Goal: Navigation & Orientation: Find specific page/section

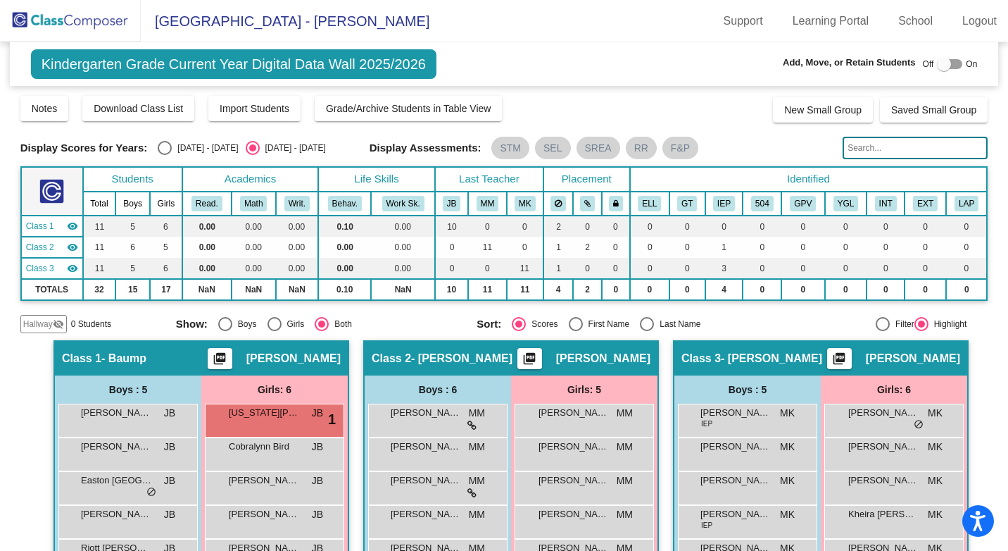
click at [394, 177] on th "Life Skills" at bounding box center [376, 179] width 117 height 25
click at [951, 60] on div at bounding box center [949, 64] width 25 height 10
checkbox input "true"
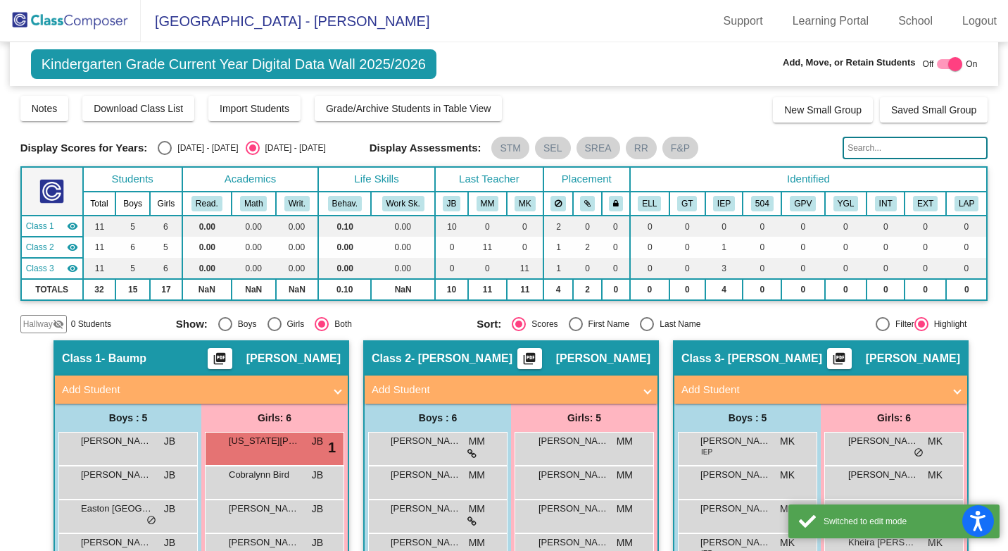
click at [367, 177] on th "Life Skills" at bounding box center [376, 179] width 117 height 25
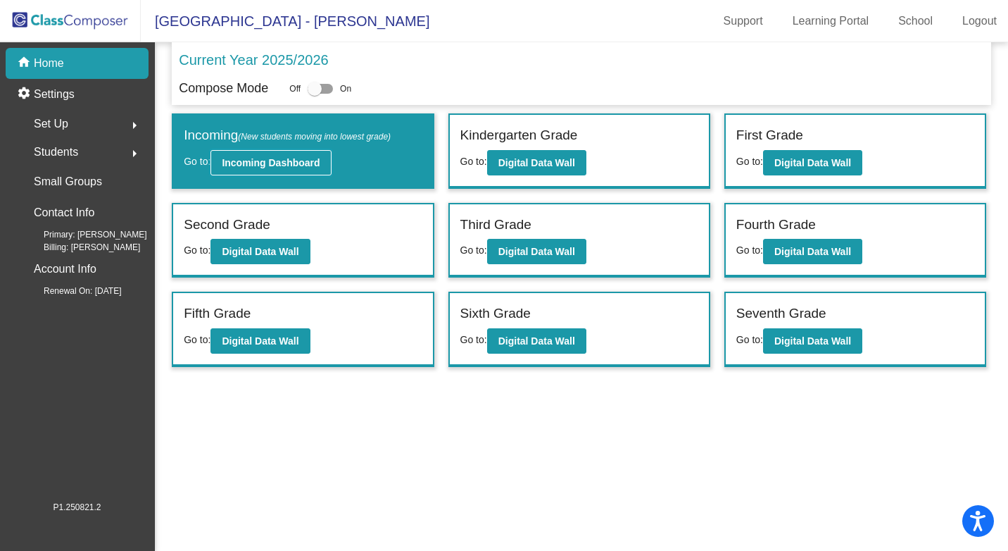
click at [264, 168] on b "Incoming Dashboard" at bounding box center [271, 162] width 98 height 11
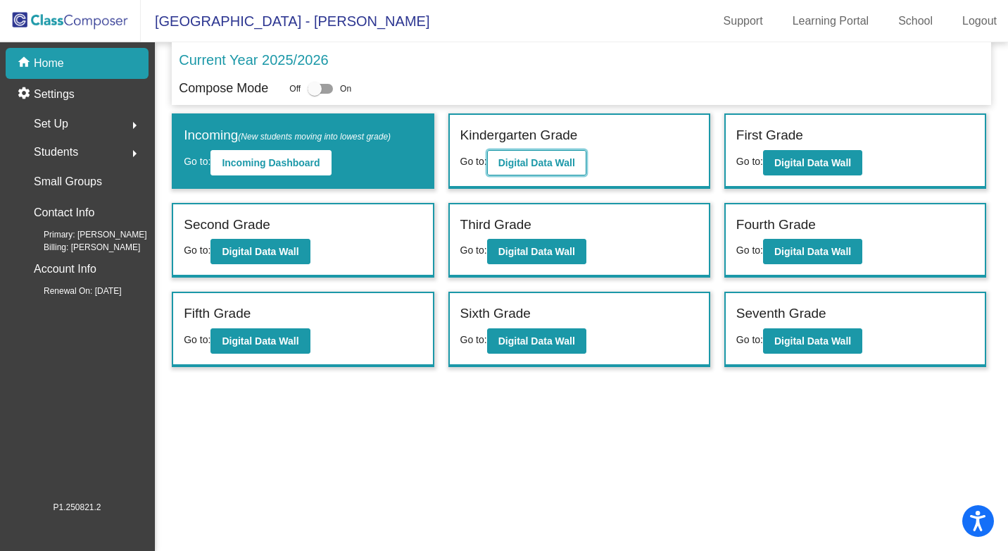
click at [527, 170] on button "Digital Data Wall" at bounding box center [536, 162] width 99 height 25
click at [534, 335] on b "Digital Data Wall" at bounding box center [537, 340] width 77 height 11
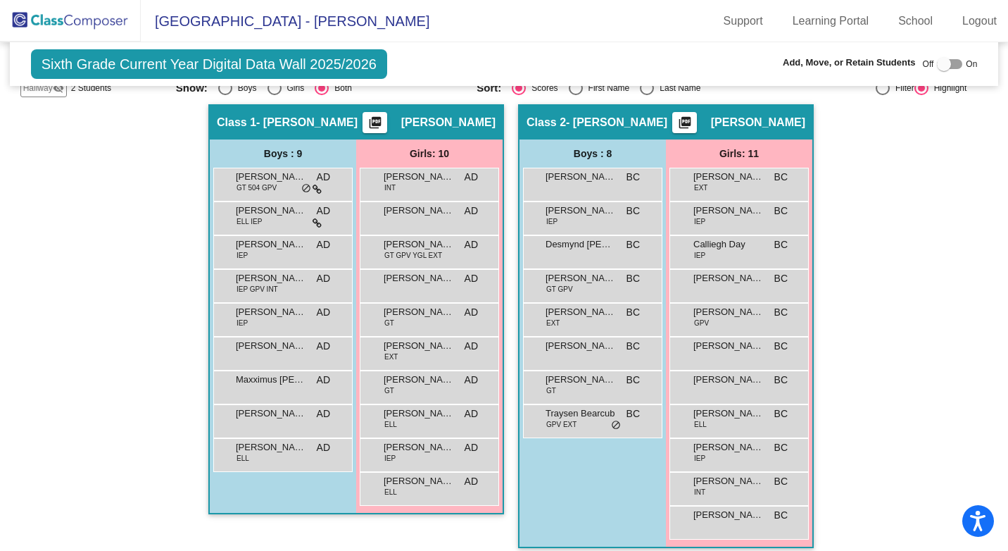
scroll to position [226, 0]
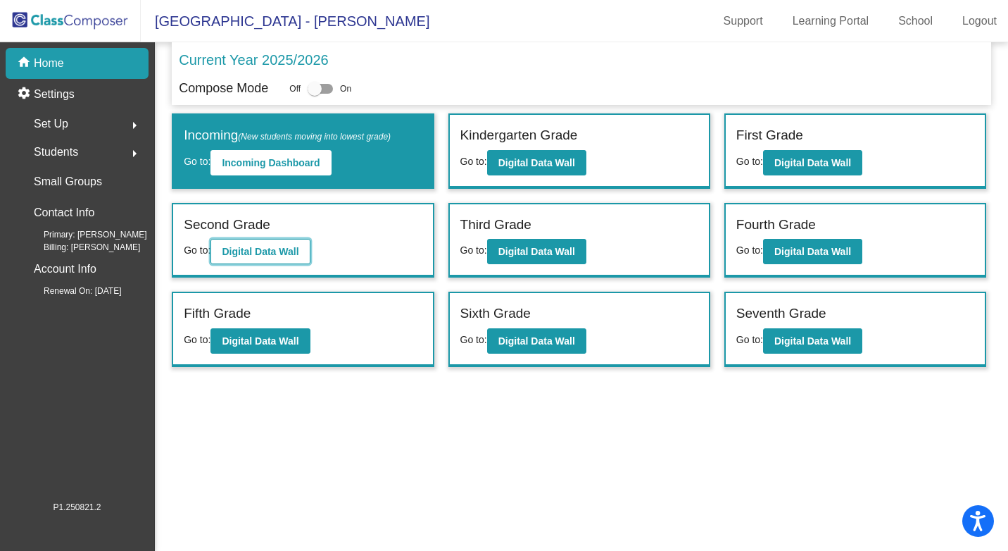
click at [256, 246] on b "Digital Data Wall" at bounding box center [260, 251] width 77 height 11
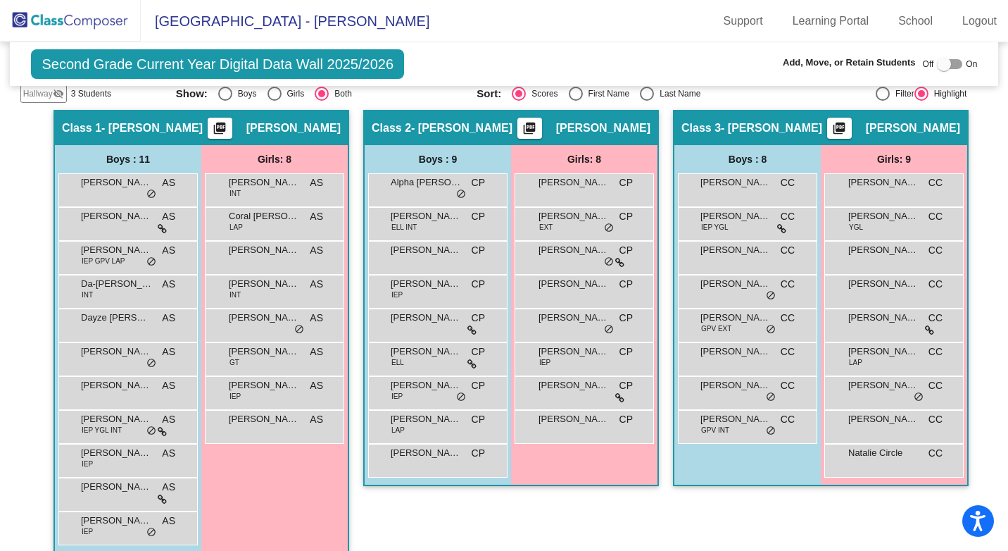
scroll to position [247, 0]
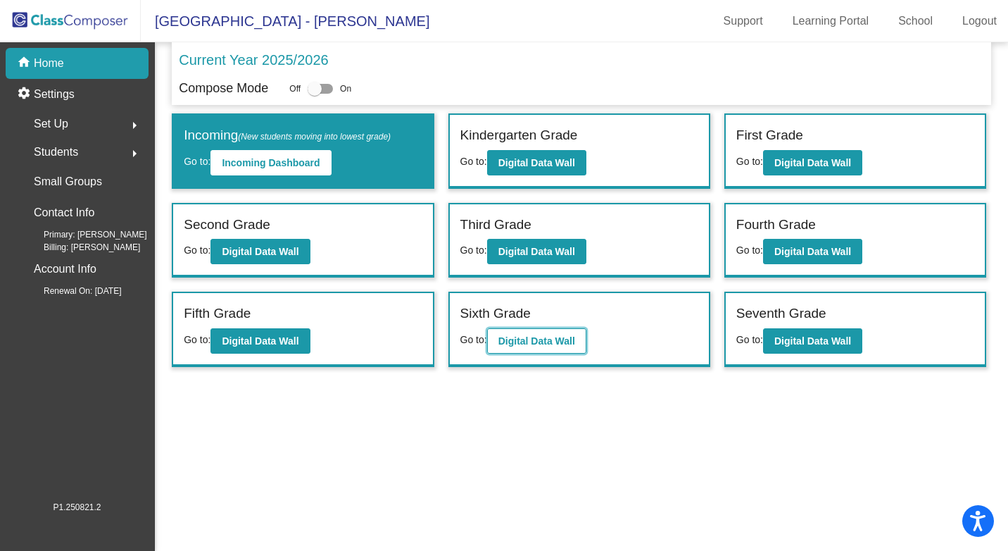
click at [528, 348] on button "Digital Data Wall" at bounding box center [536, 340] width 99 height 25
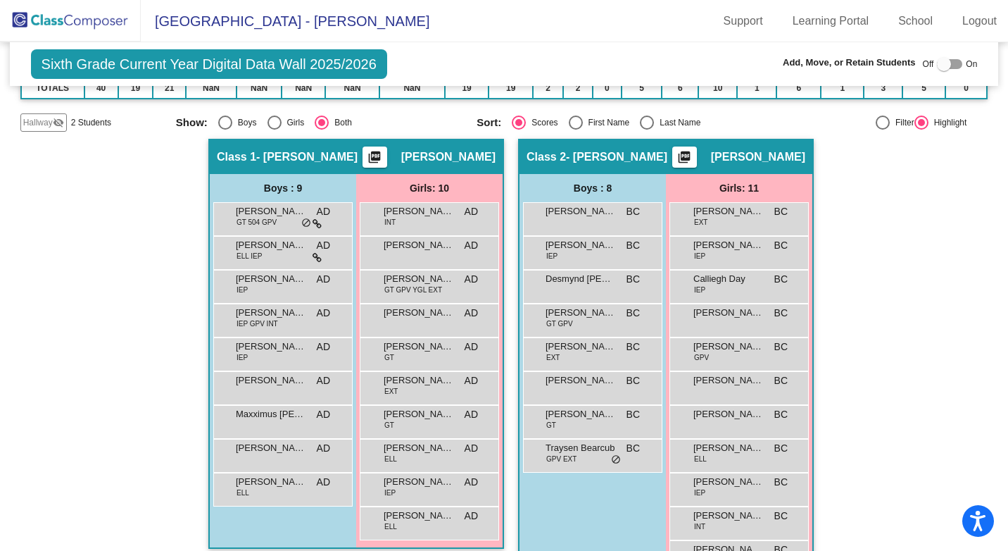
scroll to position [211, 0]
